Goal: Check status: Check status

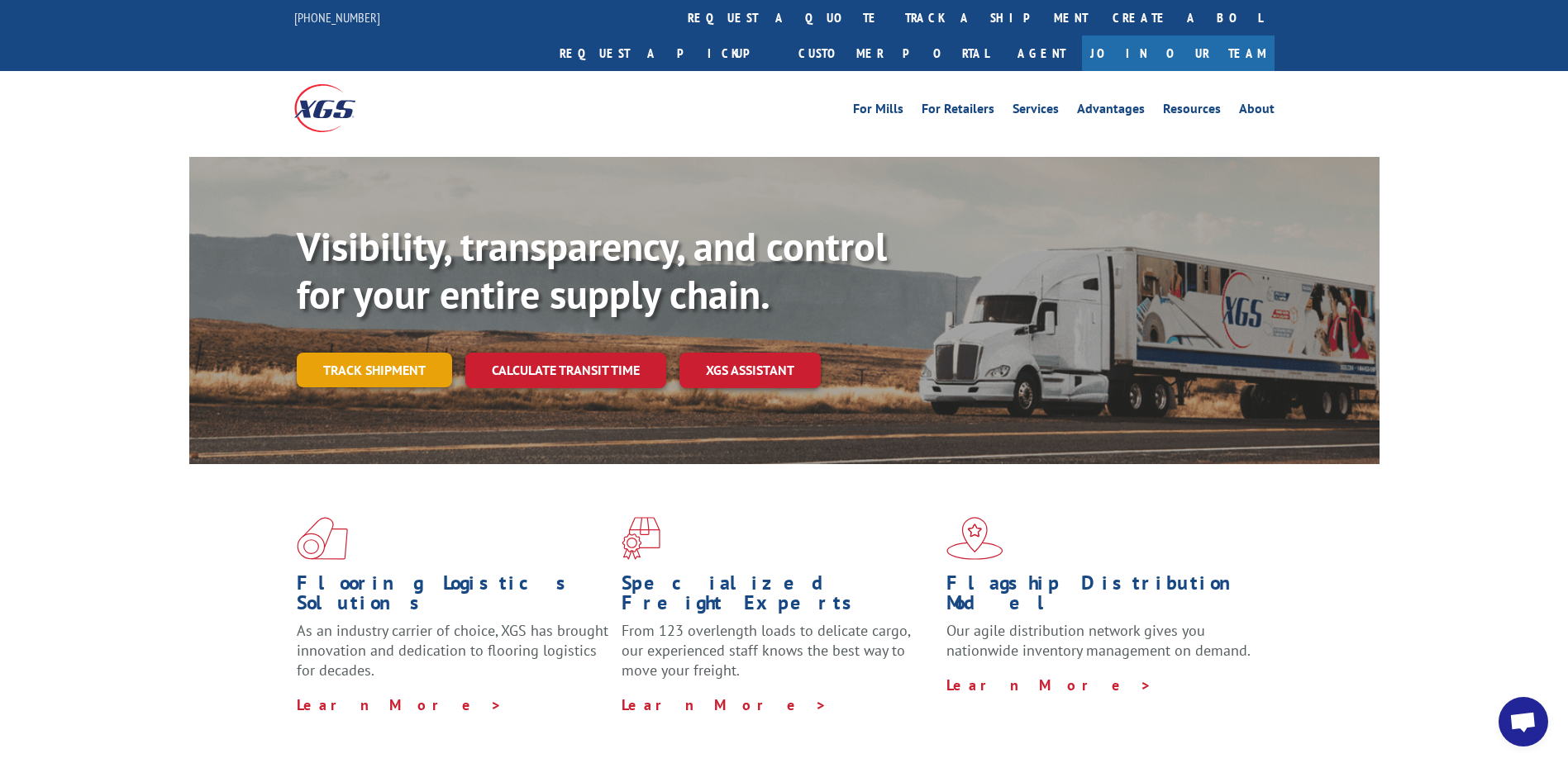
click at [375, 353] on link "Track shipment" at bounding box center [374, 370] width 156 height 34
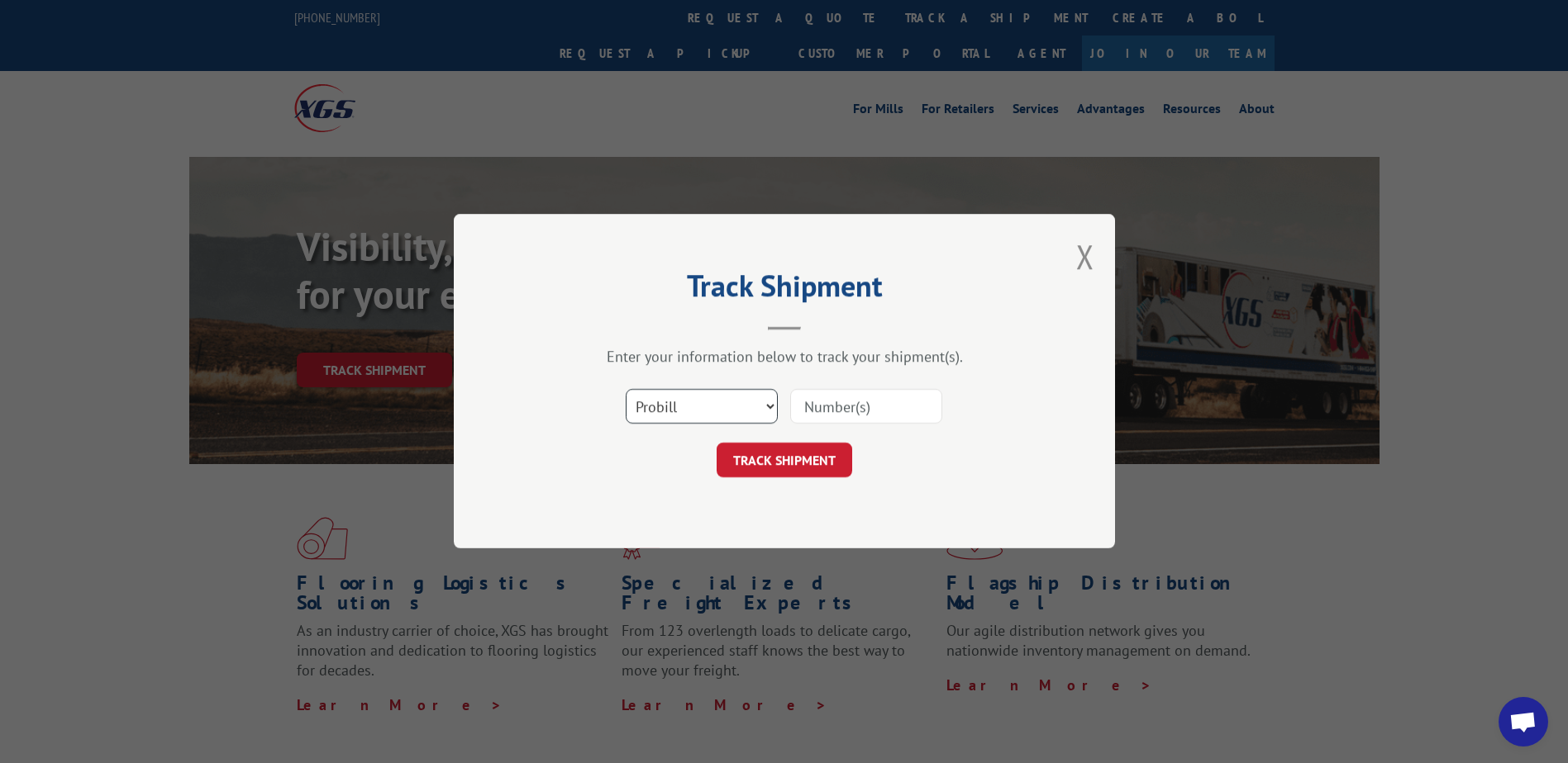
click at [669, 412] on select "Select category... Probill BOL PO" at bounding box center [701, 407] width 152 height 34
select select "bol"
click at [625, 390] on select "Select category... Probill BOL PO" at bounding box center [701, 407] width 152 height 34
paste input "4807121"
type input "4807121"
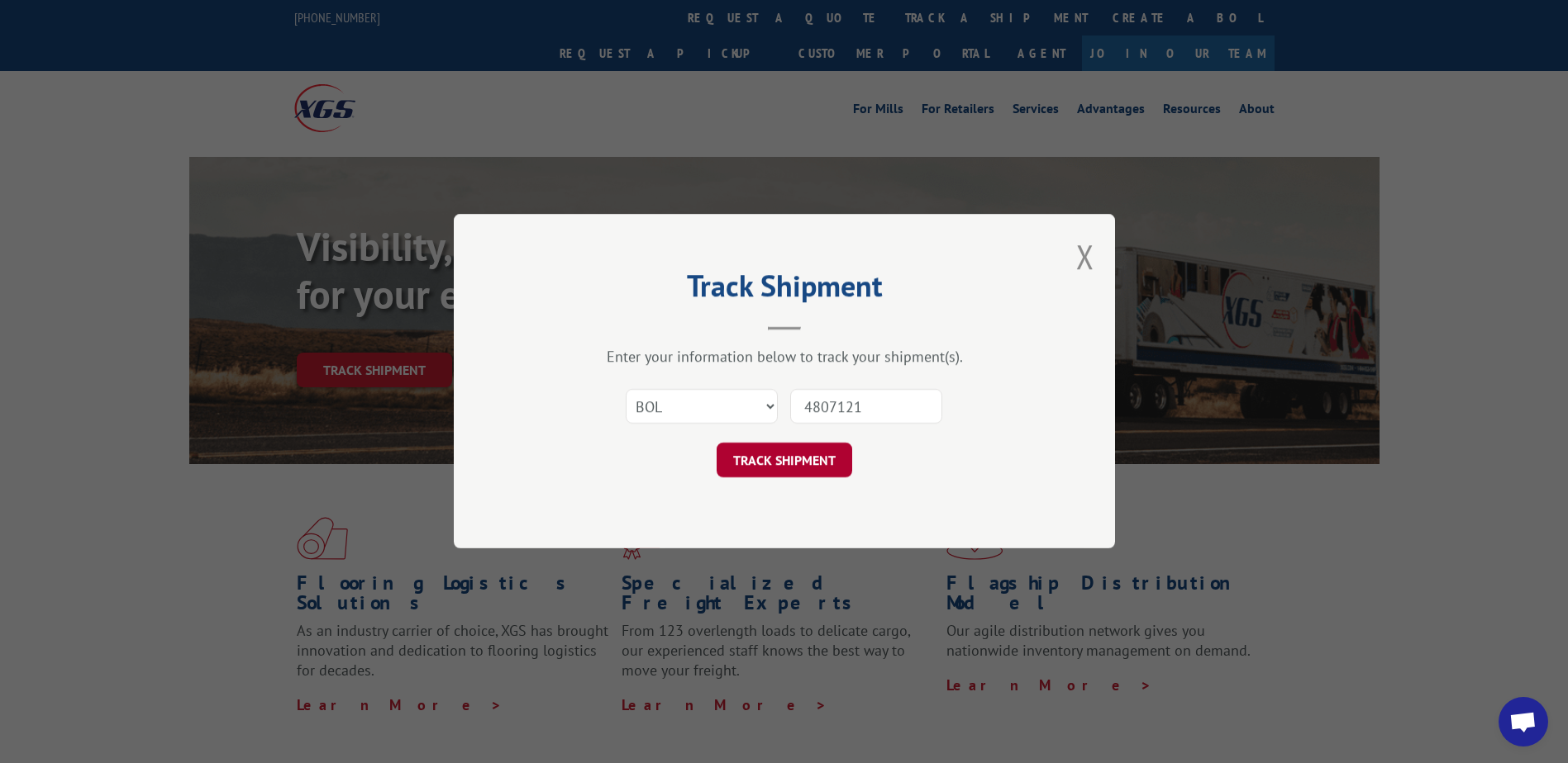
click at [793, 465] on button "TRACK SHIPMENT" at bounding box center [784, 461] width 136 height 34
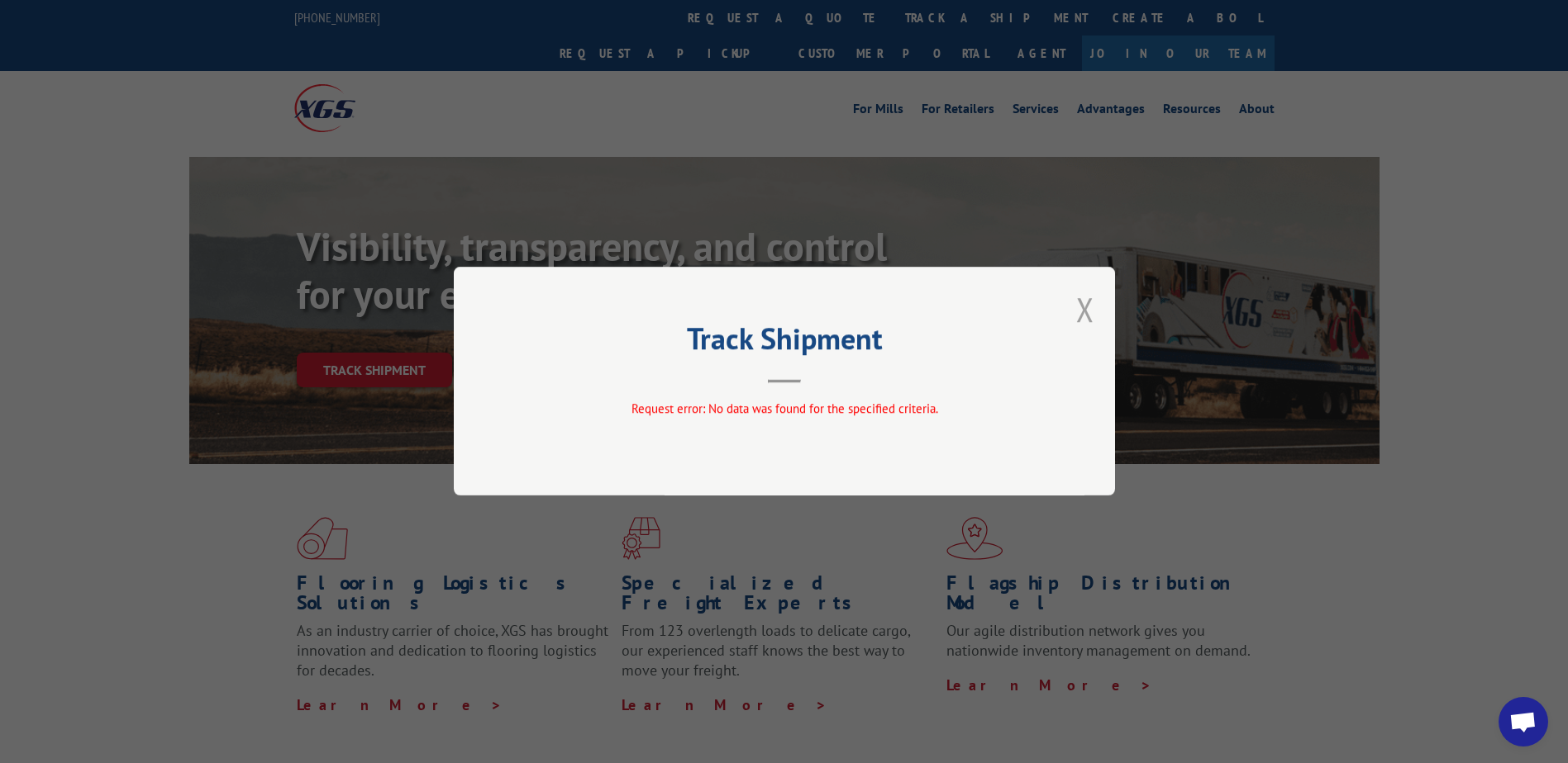
click at [1088, 307] on button "Close modal" at bounding box center [1085, 309] width 19 height 44
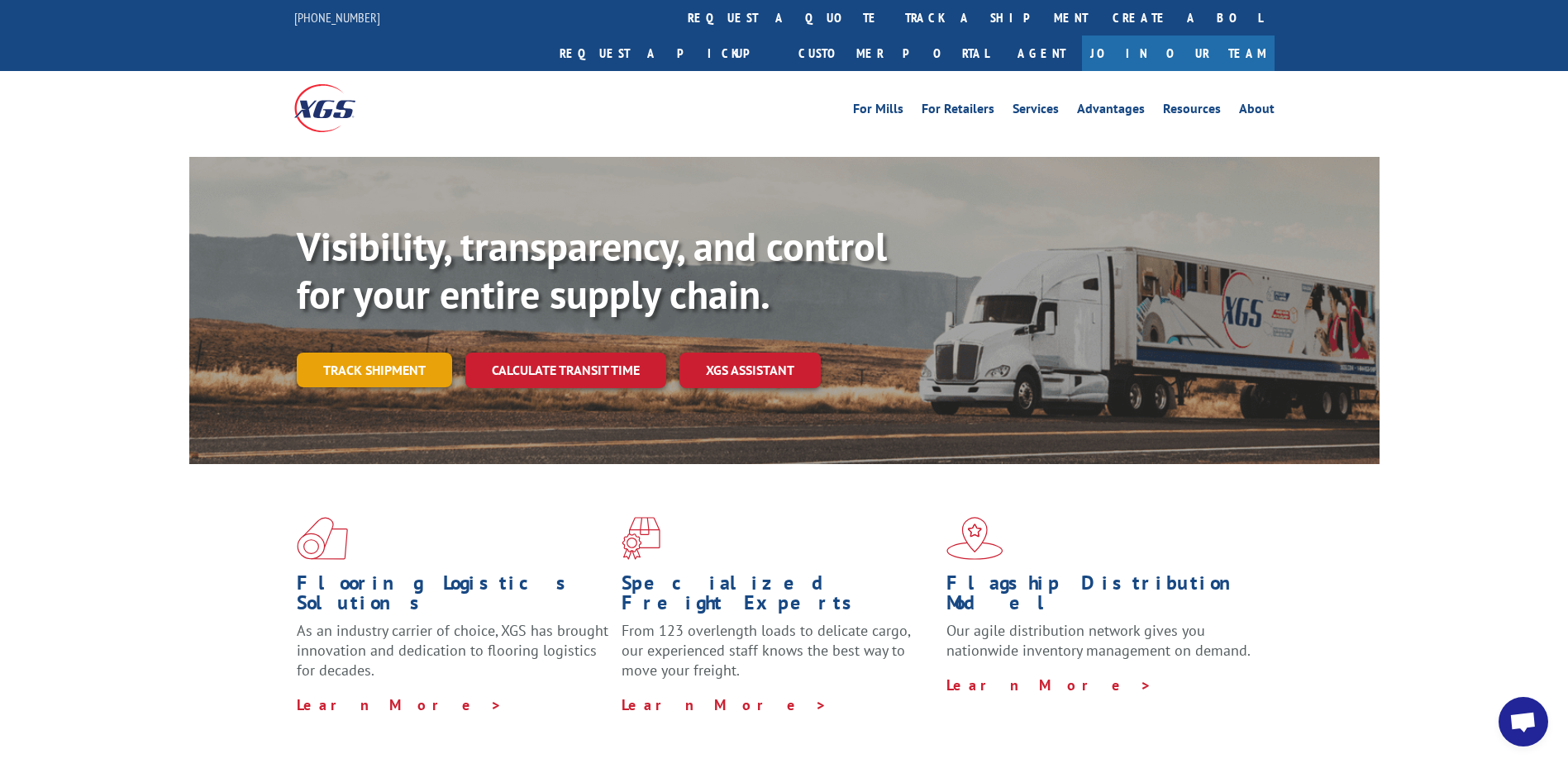
click at [392, 353] on link "Track shipment" at bounding box center [374, 370] width 156 height 34
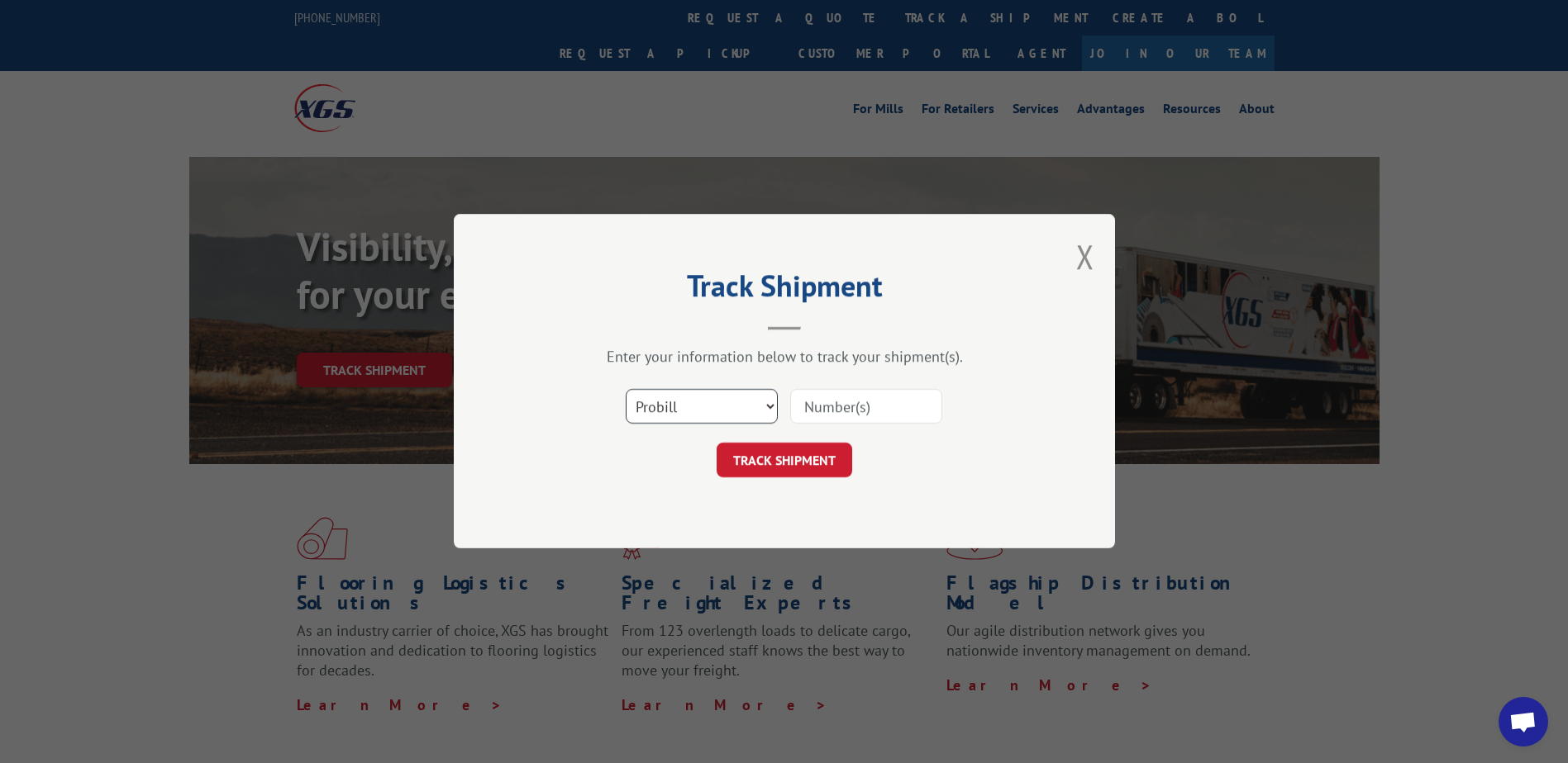
click at [711, 412] on select "Select category... Probill BOL PO" at bounding box center [701, 407] width 152 height 34
click at [625, 390] on select "Select category... Probill BOL PO" at bounding box center [701, 407] width 152 height 34
paste input "4807121"
type input "4807121"
click at [782, 466] on button "TRACK SHIPMENT" at bounding box center [784, 461] width 136 height 34
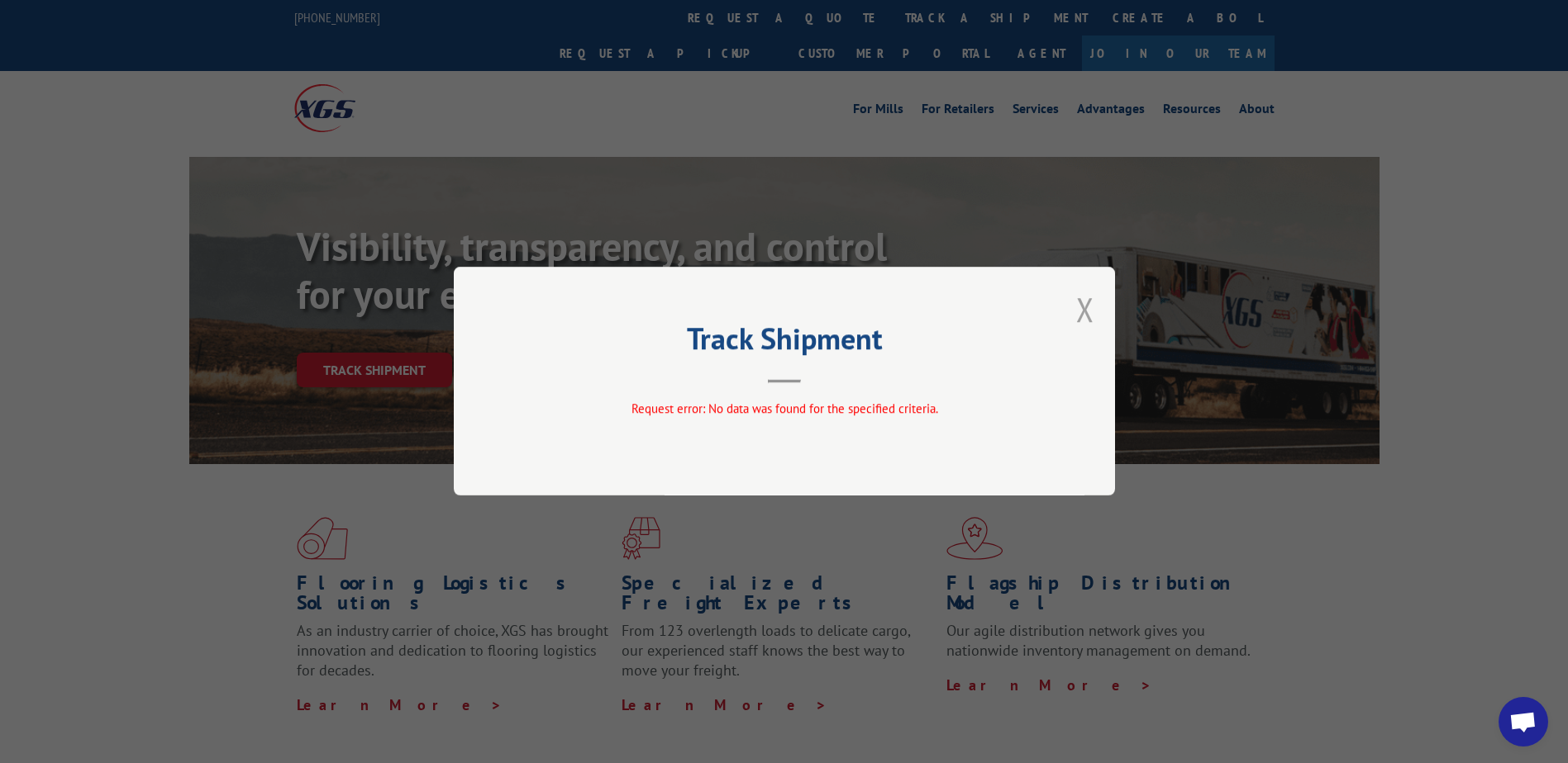
click at [1090, 312] on button "Close modal" at bounding box center [1085, 309] width 19 height 44
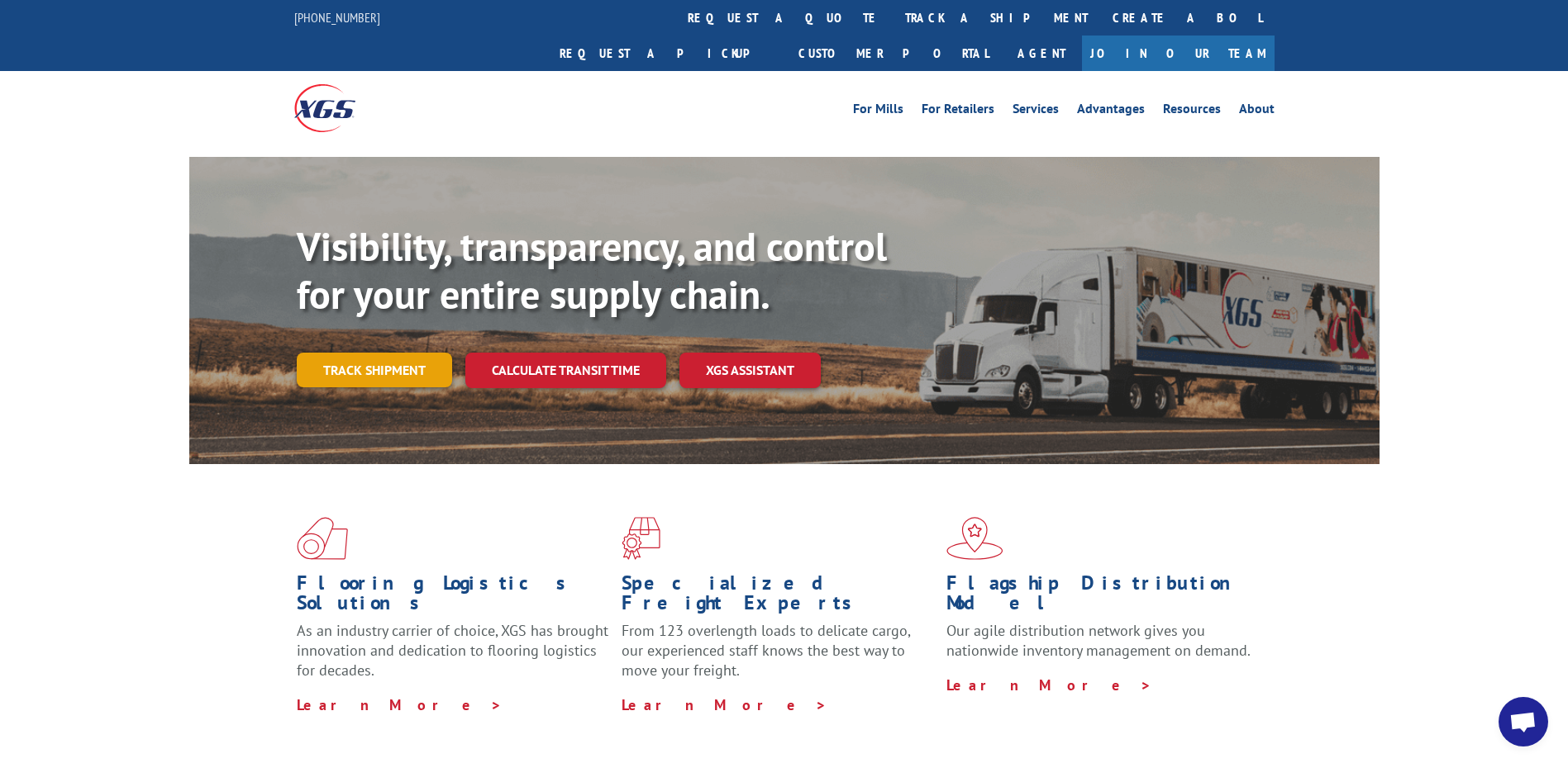
click at [359, 353] on link "Track shipment" at bounding box center [374, 370] width 156 height 34
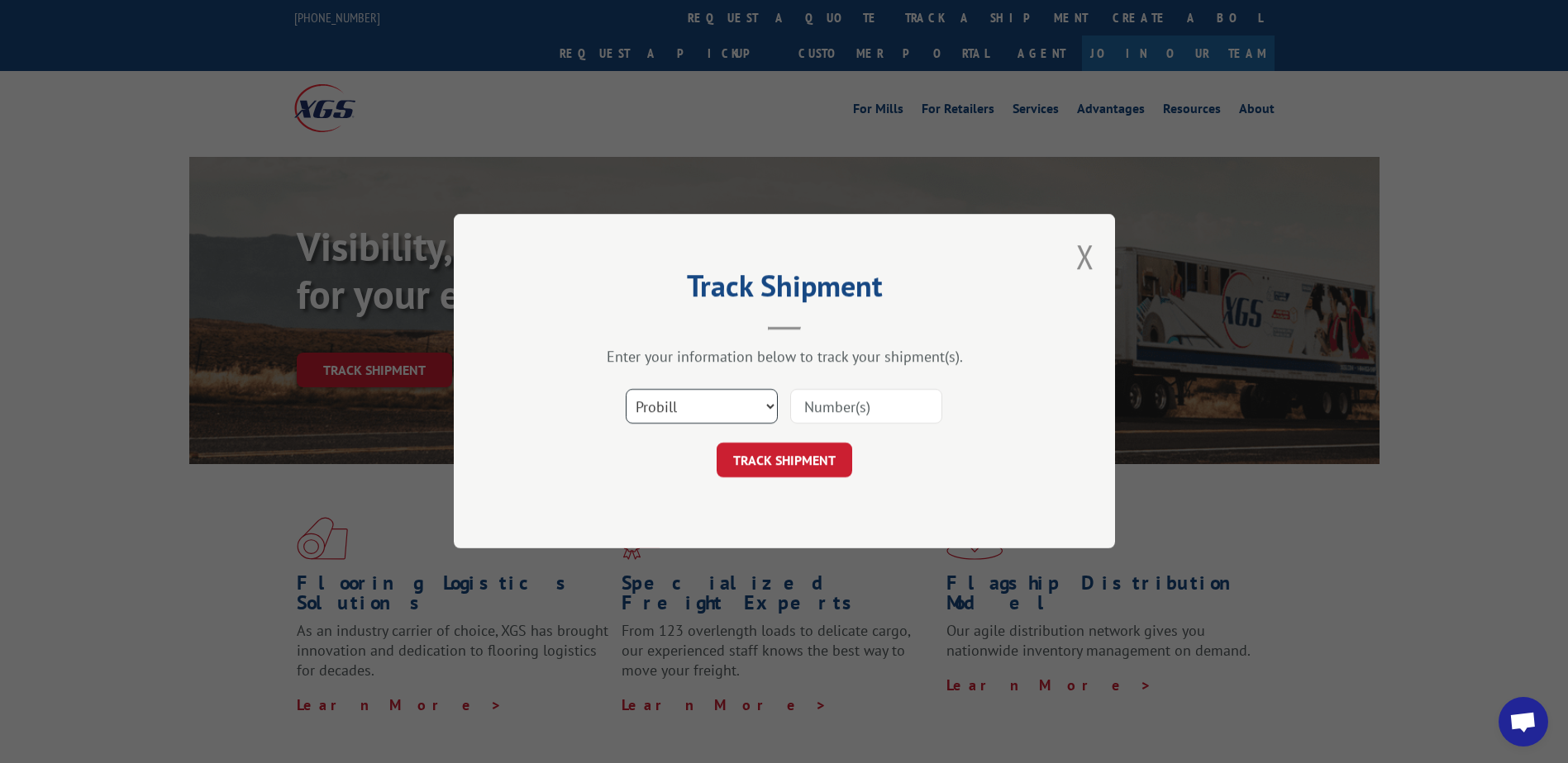
click at [647, 401] on select "Select category... Probill BOL PO" at bounding box center [701, 407] width 152 height 34
click at [558, 290] on h2 "Track Shipment" at bounding box center [784, 290] width 496 height 31
